Goal: Obtain resource: Download file/media

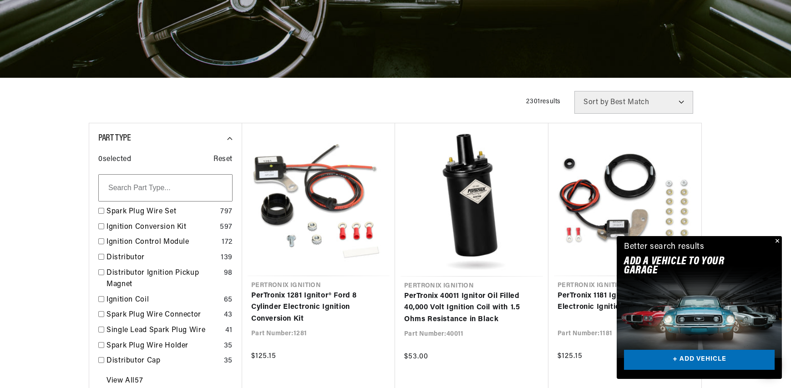
click at [775, 241] on button "Close" at bounding box center [776, 241] width 11 height 11
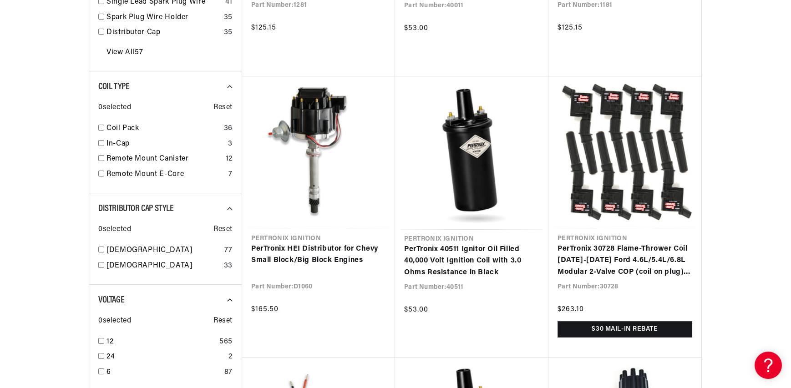
scroll to position [0, 1135]
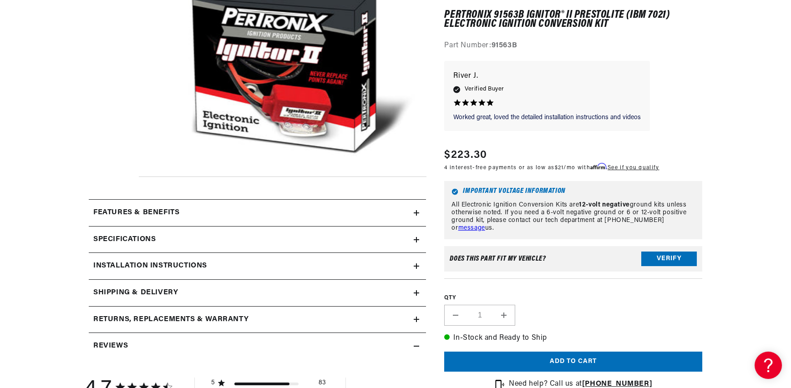
scroll to position [0, 568]
click at [336, 214] on div "Features & Benefits" at bounding box center [251, 213] width 325 height 12
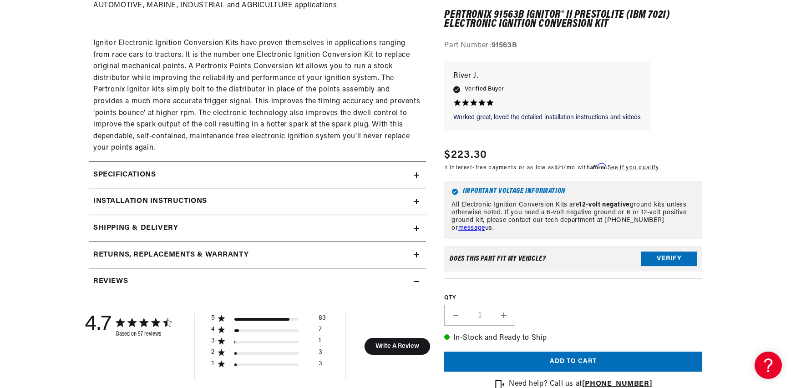
scroll to position [601, 0]
click at [132, 178] on h2 "Specifications" at bounding box center [124, 174] width 62 height 12
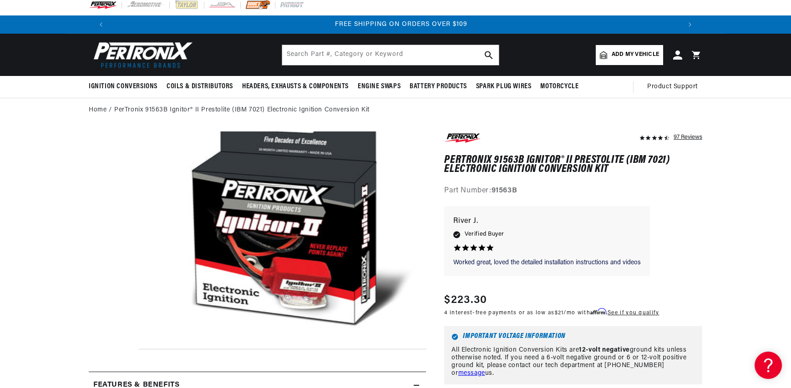
scroll to position [0, 1066]
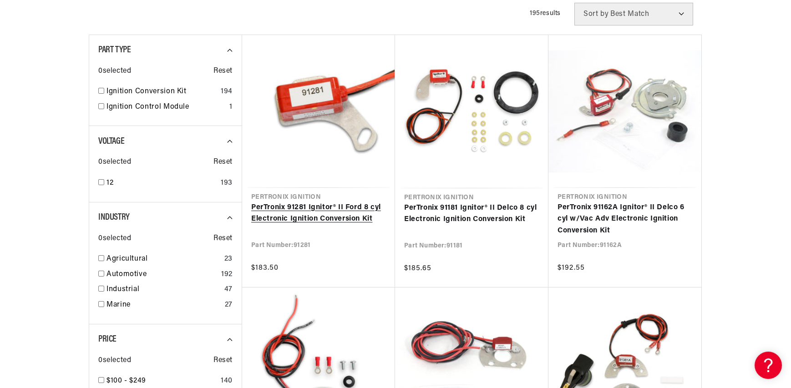
scroll to position [241, 0]
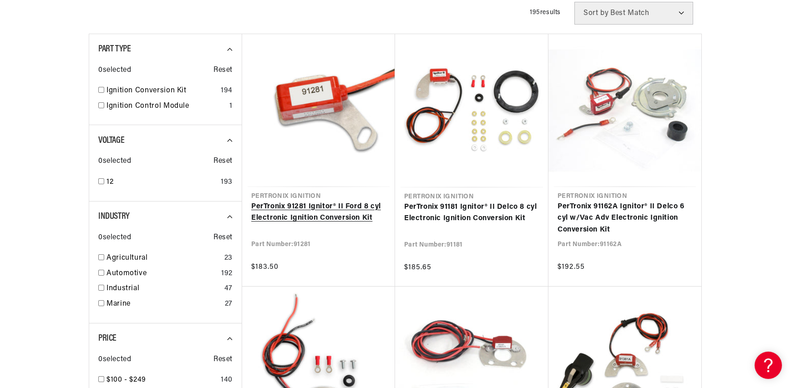
click at [352, 221] on link "PerTronix 91281 Ignitor® II Ford 8 cyl Electronic Ignition Conversion Kit" at bounding box center [318, 212] width 135 height 23
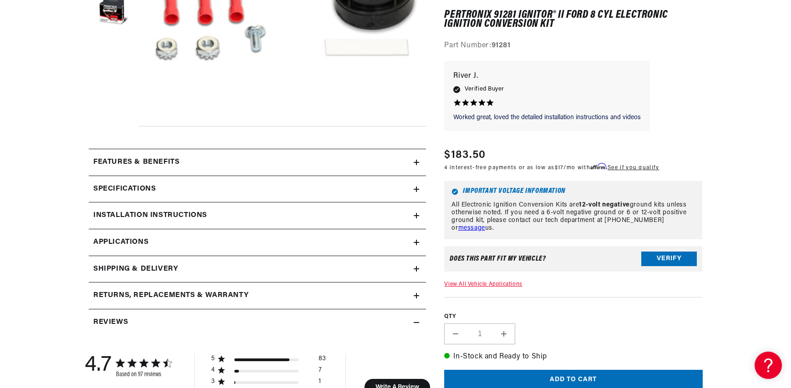
scroll to position [299, 0]
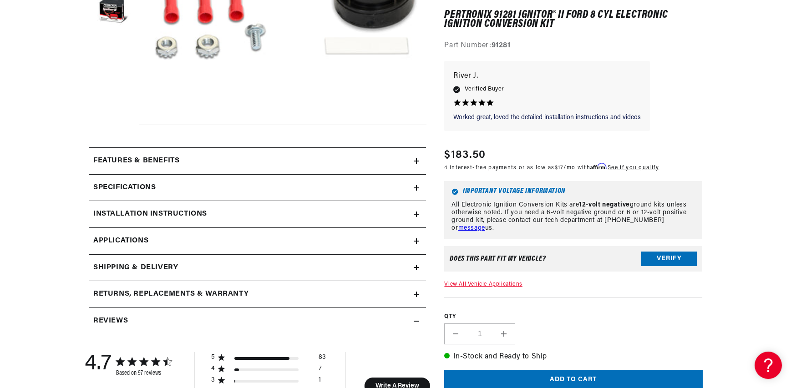
click at [395, 157] on div "Features & Benefits" at bounding box center [251, 161] width 325 height 12
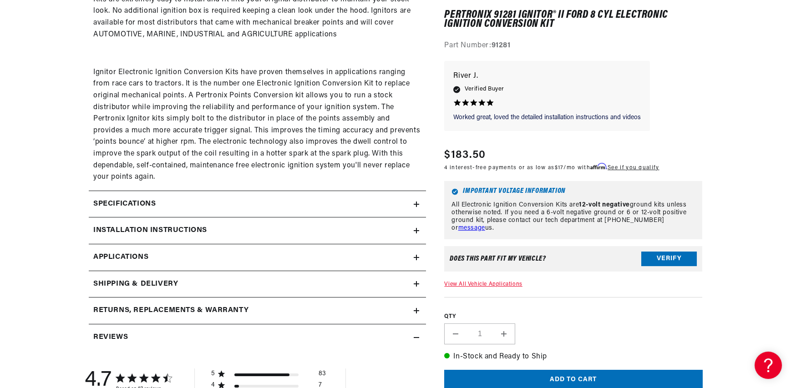
scroll to position [0, 1135]
click at [115, 223] on summary "Installation instructions" at bounding box center [257, 230] width 337 height 26
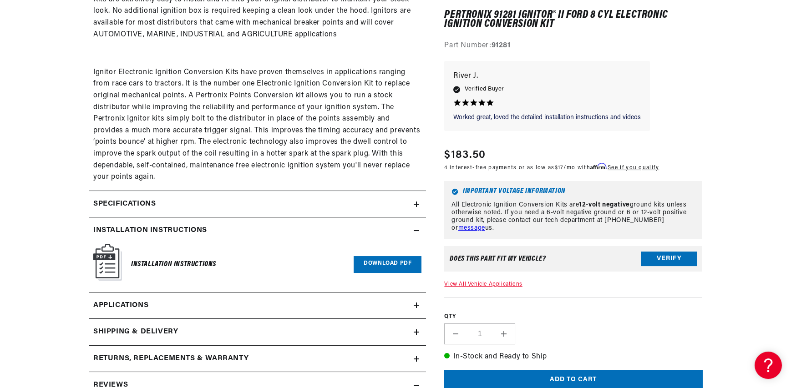
scroll to position [0, 0]
click at [373, 267] on link "Download PDF" at bounding box center [387, 264] width 68 height 17
